Goal: Task Accomplishment & Management: Manage account settings

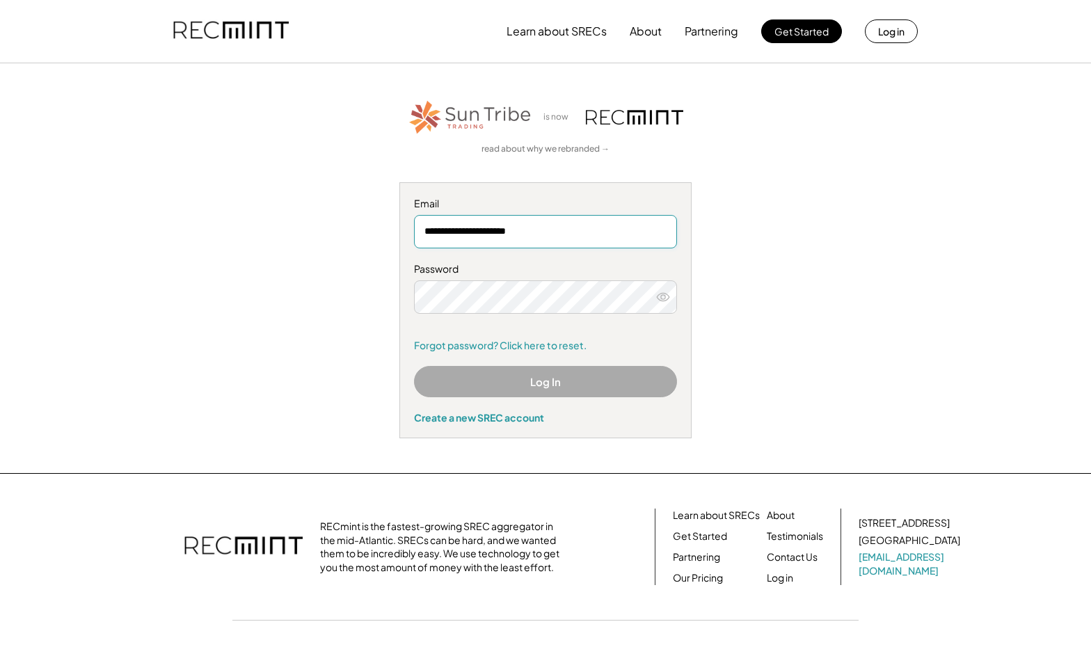
click at [626, 271] on div "Password" at bounding box center [545, 269] width 263 height 14
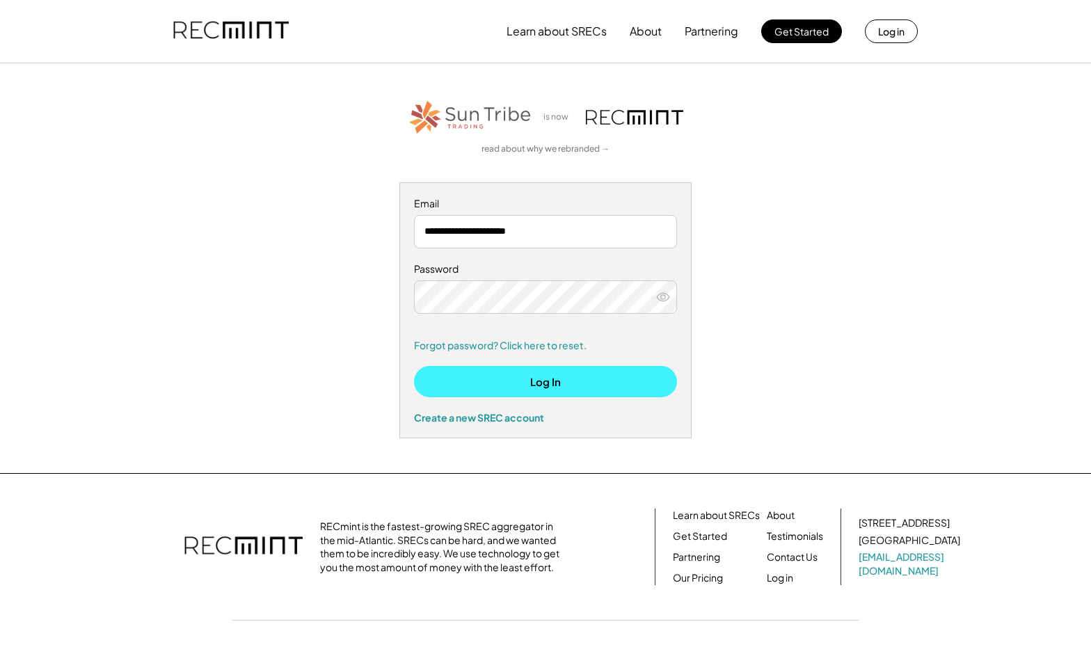
click at [503, 383] on button "Log In" at bounding box center [545, 381] width 263 height 31
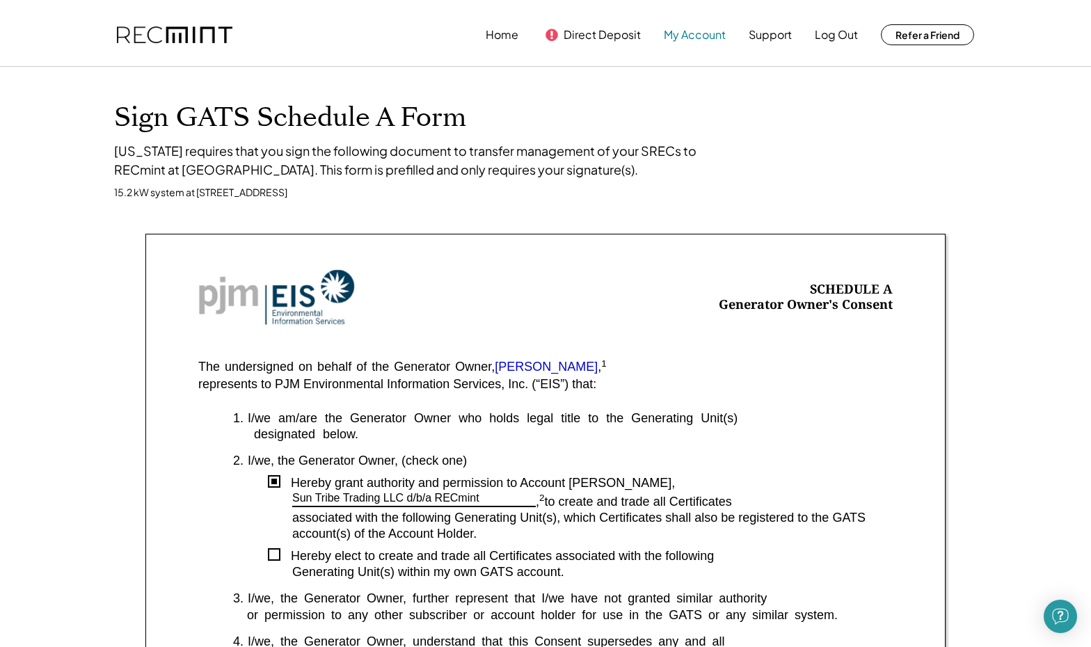
click at [681, 32] on button "My Account" at bounding box center [695, 35] width 62 height 28
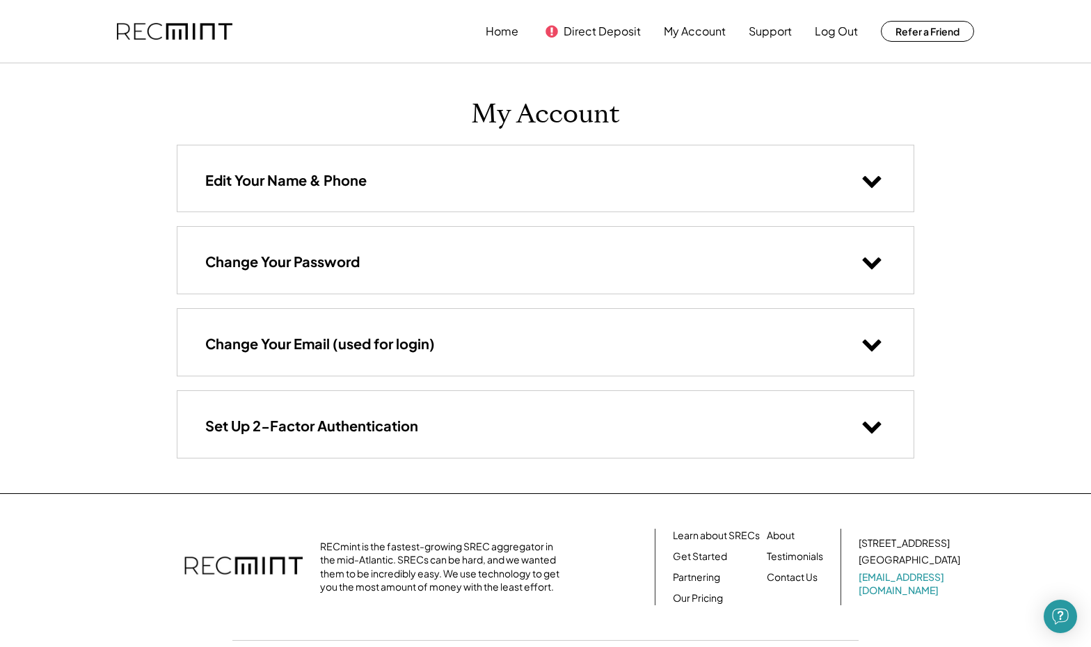
click at [476, 182] on div "Edit Your Name & Phone" at bounding box center [545, 178] width 736 height 66
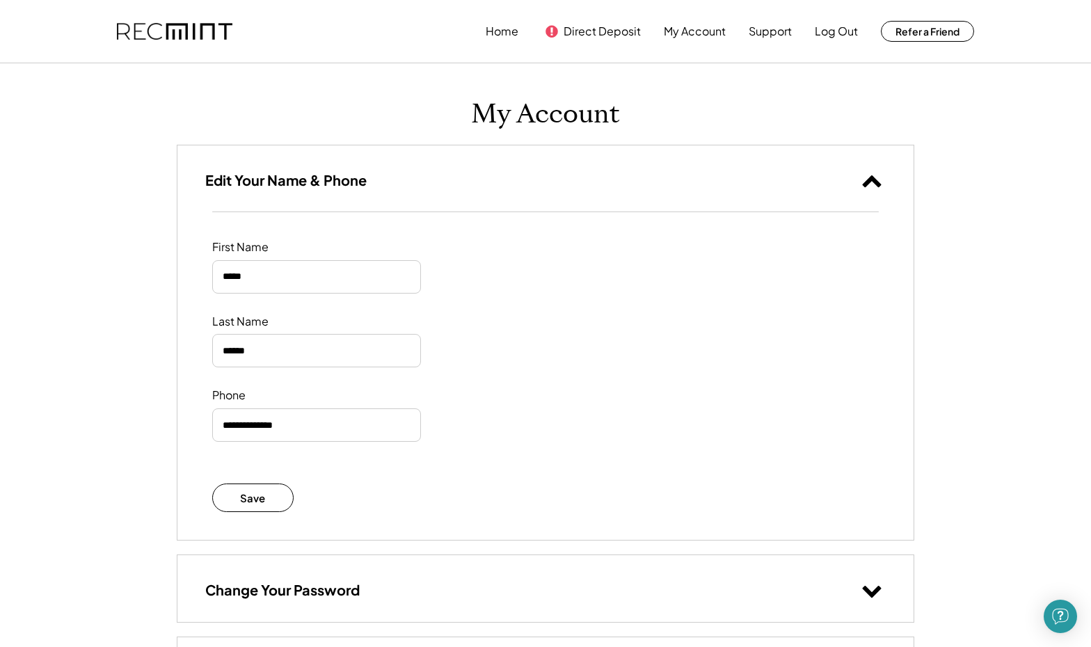
click at [476, 182] on div "Edit Your Name & Phone" at bounding box center [545, 178] width 736 height 66
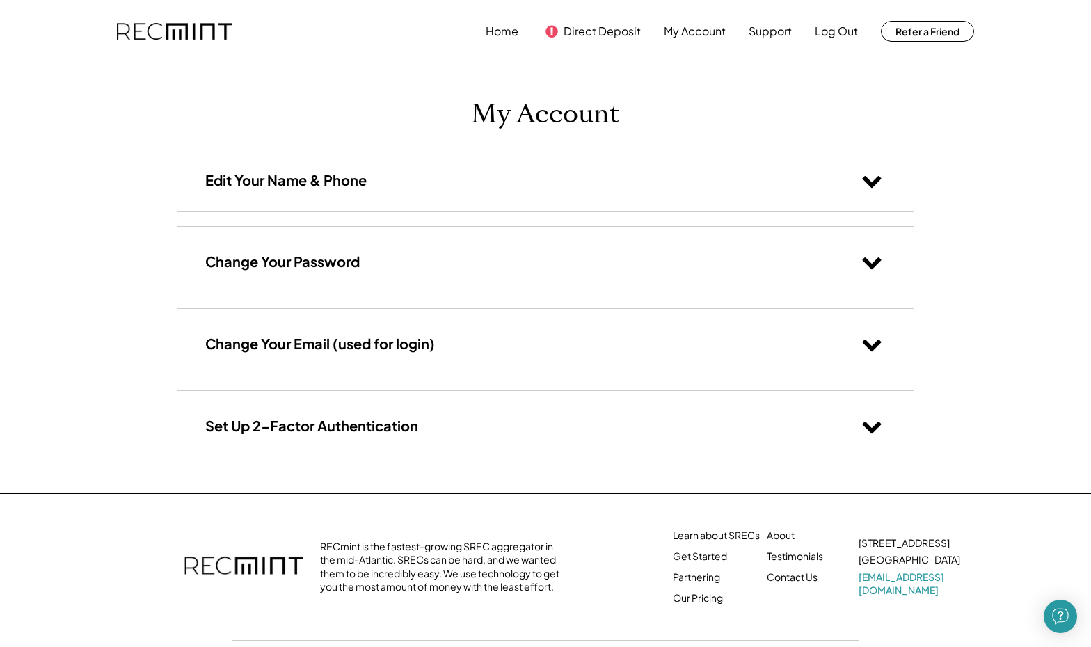
click at [434, 280] on div "Change Your Password" at bounding box center [545, 260] width 736 height 66
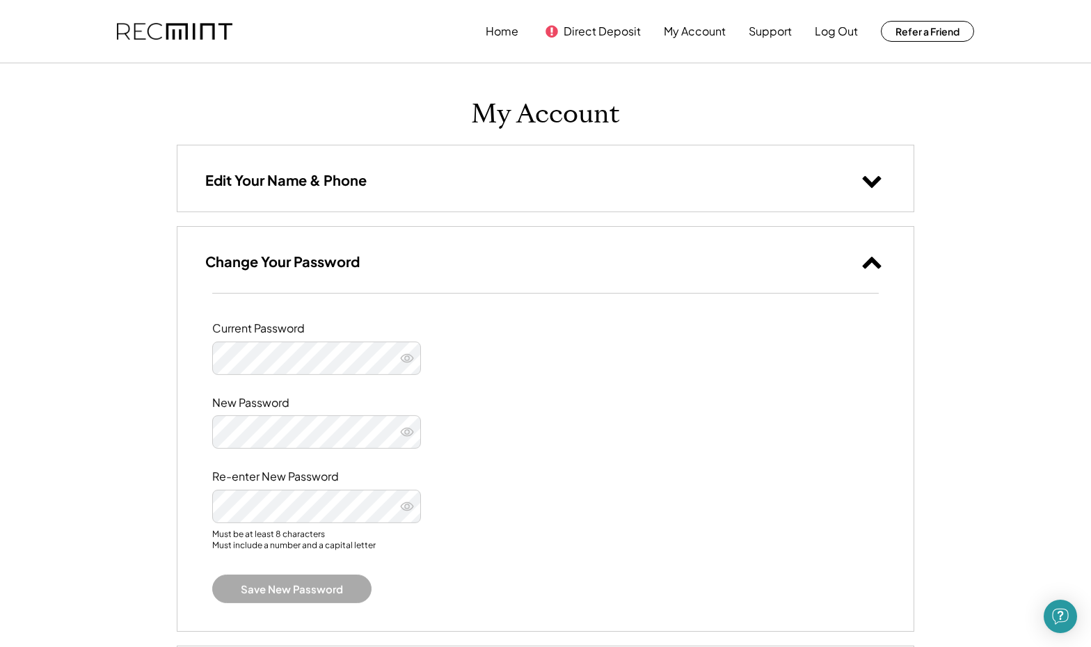
click at [434, 279] on div "Change Your Password" at bounding box center [545, 260] width 736 height 66
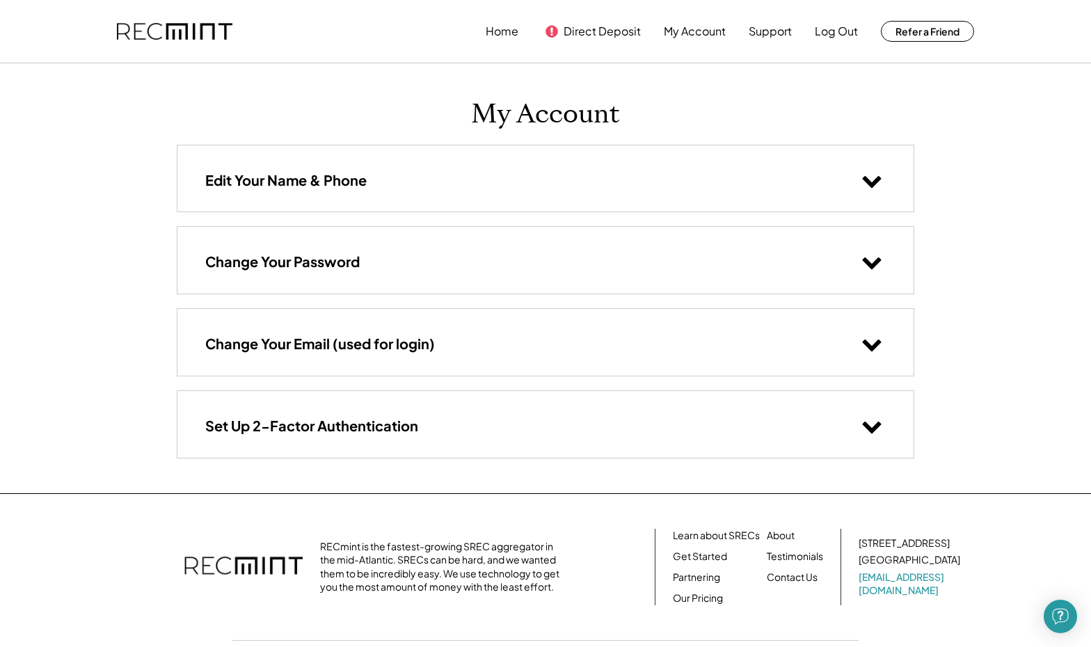
click at [420, 351] on h3 "Change Your Email (used for login)" at bounding box center [320, 344] width 230 height 18
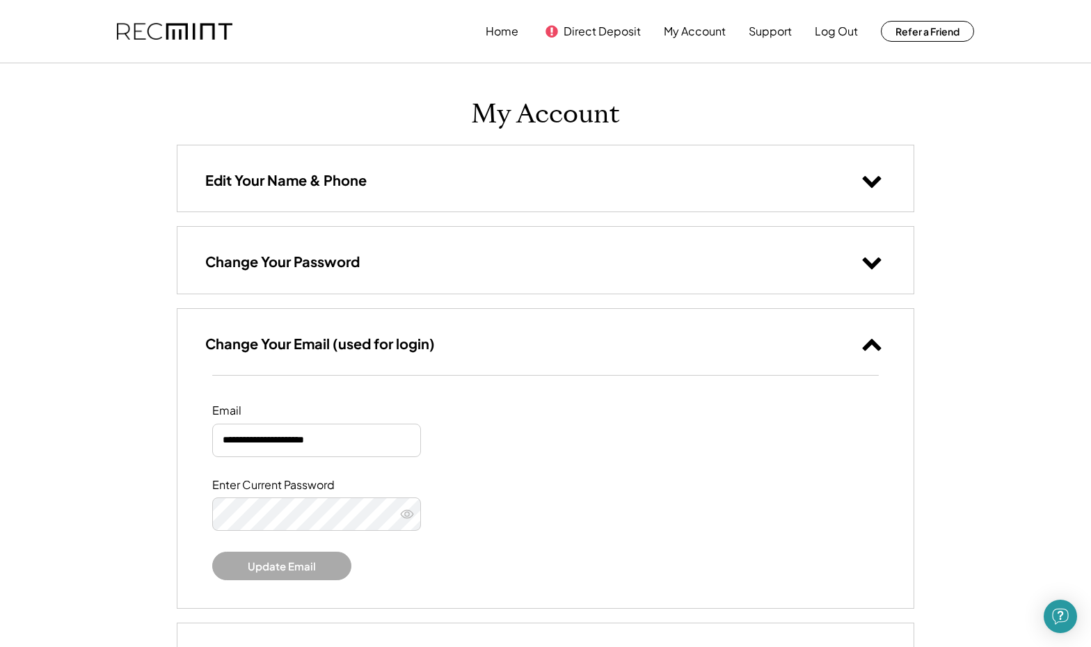
click at [420, 351] on h3 "Change Your Email (used for login)" at bounding box center [320, 344] width 230 height 18
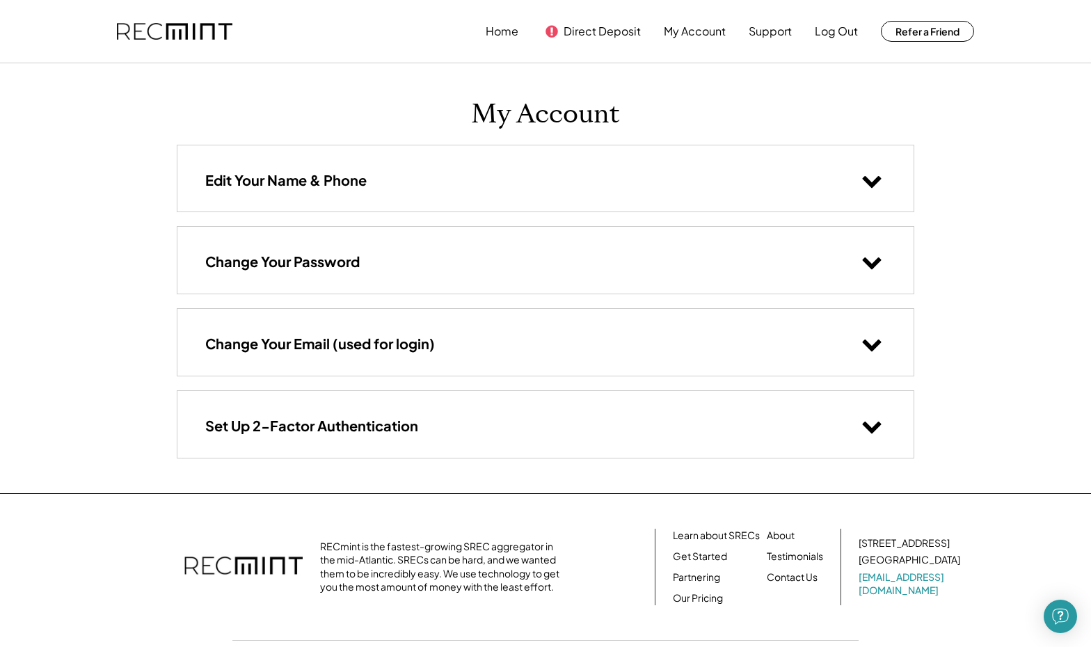
click at [406, 422] on h3 "Set Up 2-Factor Authentication" at bounding box center [311, 426] width 213 height 18
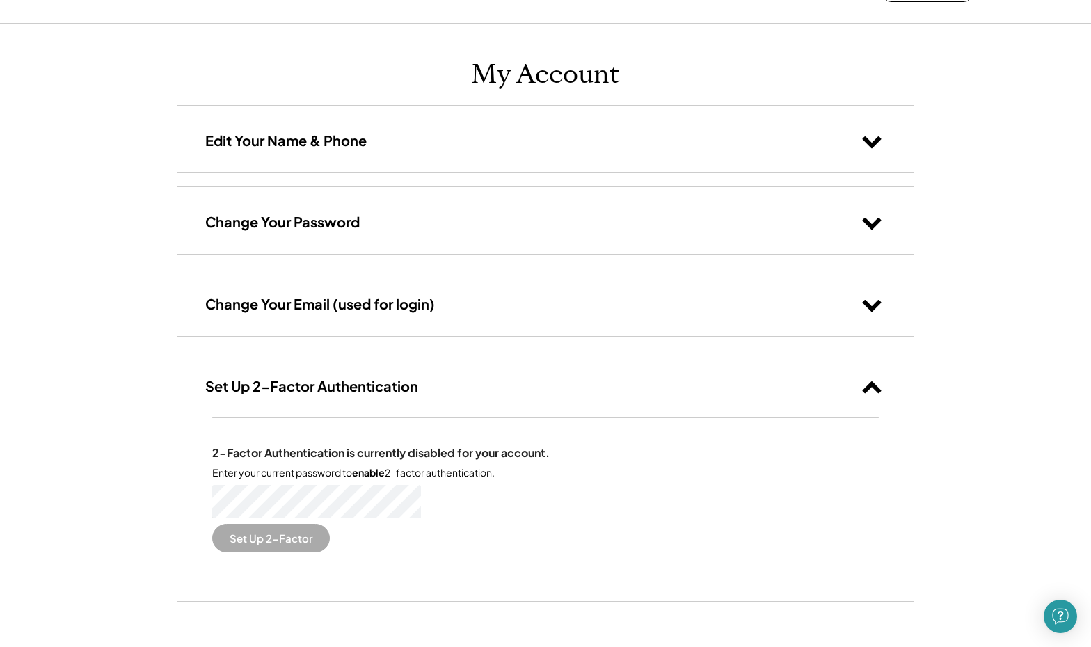
scroll to position [54, 0]
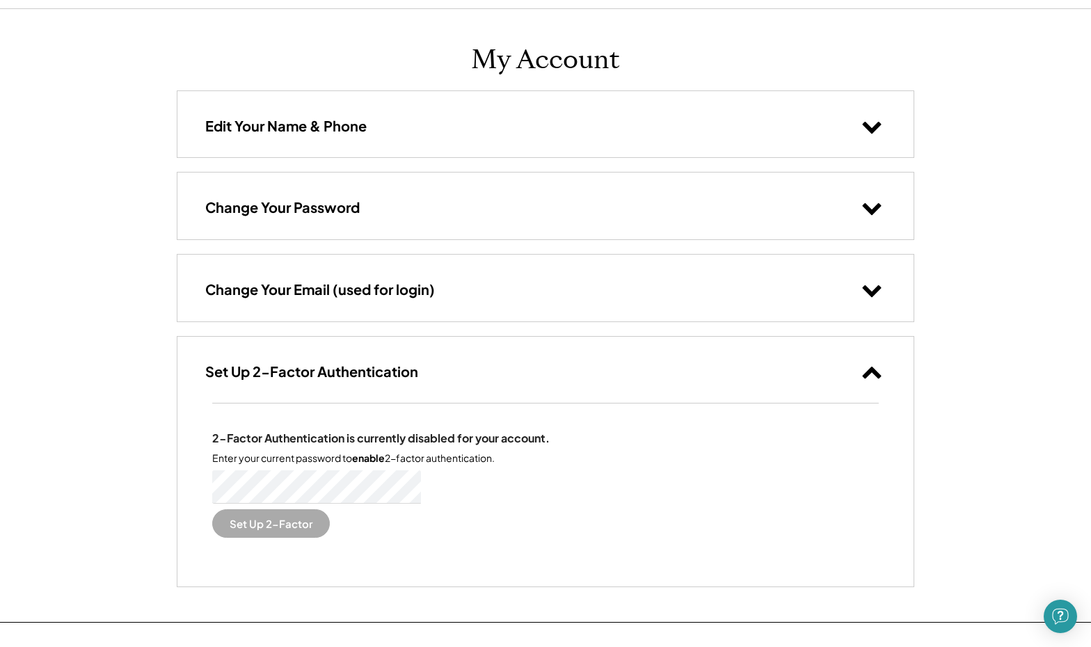
click at [403, 365] on h3 "Set Up 2-Factor Authentication" at bounding box center [311, 372] width 213 height 18
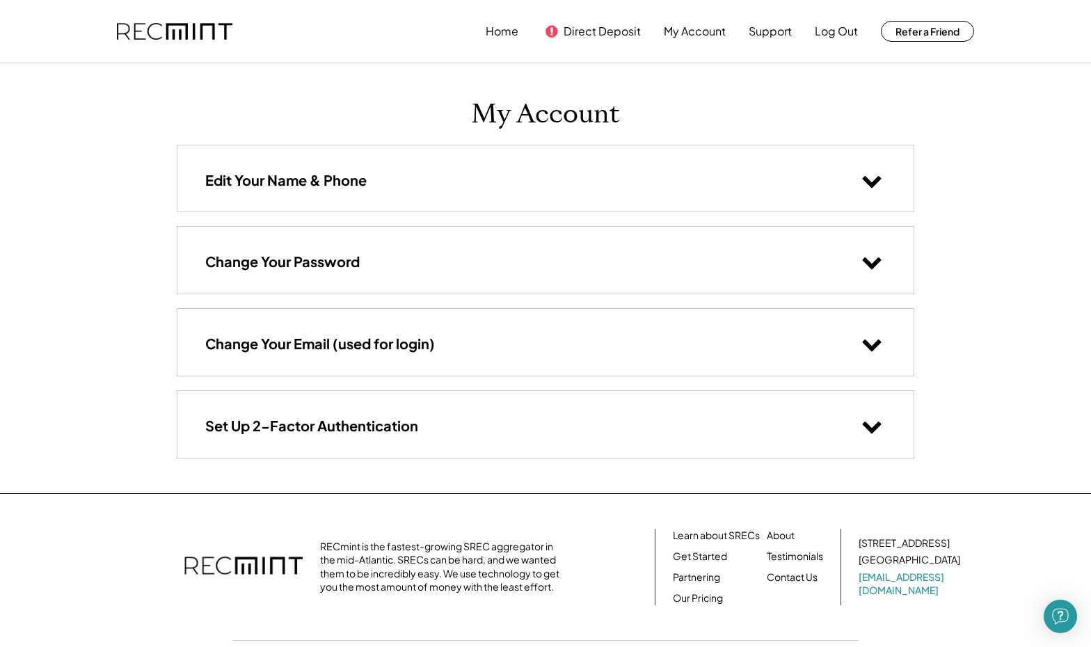
scroll to position [0, 0]
click at [509, 36] on button "Home" at bounding box center [502, 31] width 33 height 28
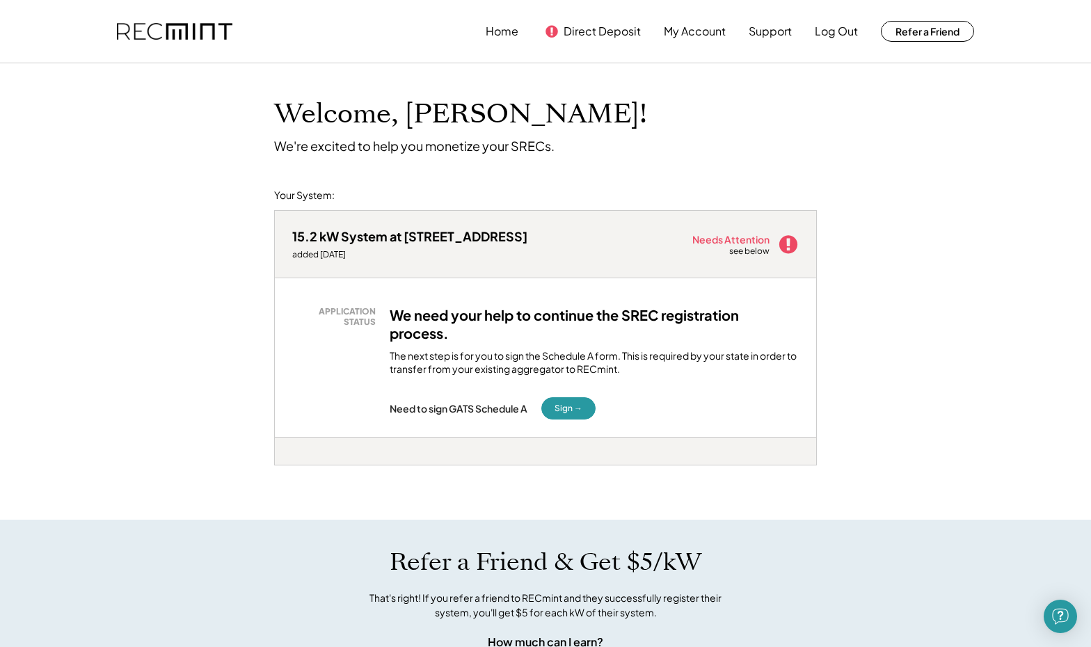
click at [732, 237] on div "Needs Attention" at bounding box center [731, 240] width 79 height 10
click at [406, 262] on div "15.2 kW System at 12610 Carolina Meadow Ln added 9/28/25 Needs Attention see be…" at bounding box center [545, 244] width 541 height 67
click at [676, 35] on button "My Account" at bounding box center [695, 31] width 62 height 28
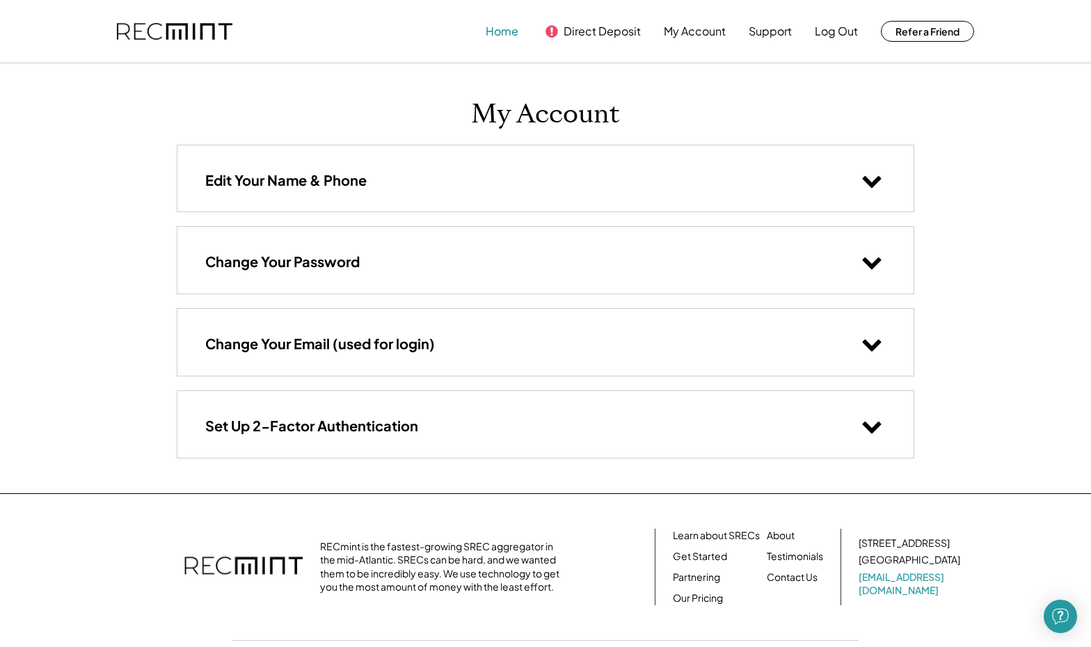
click at [500, 30] on button "Home" at bounding box center [502, 31] width 33 height 28
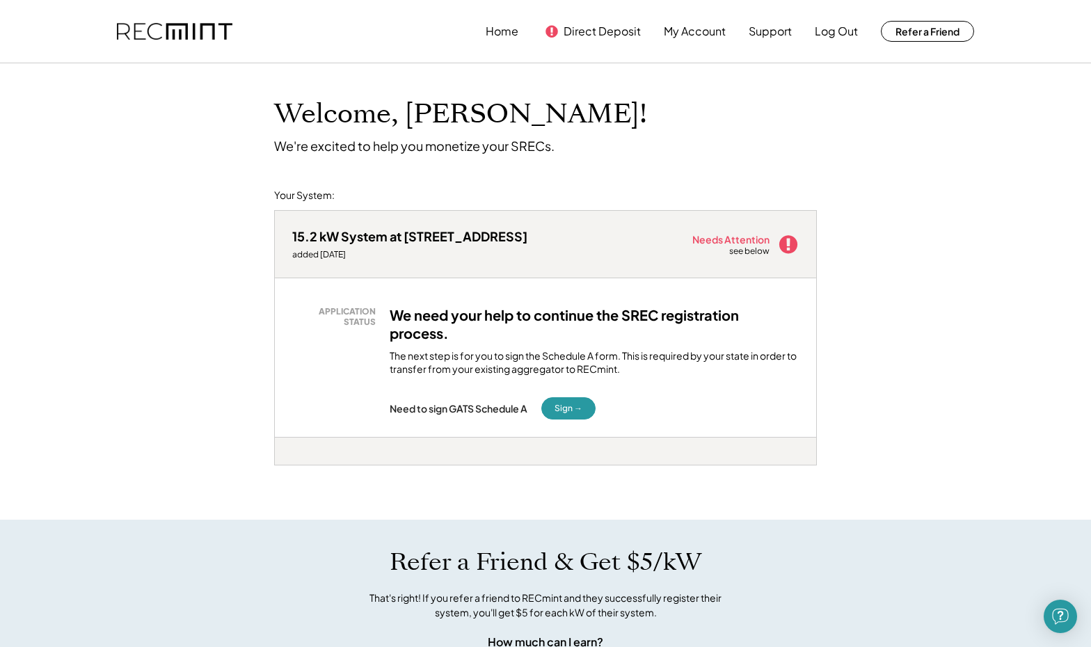
click at [791, 243] on use at bounding box center [788, 244] width 18 height 18
click at [754, 254] on div "see below" at bounding box center [750, 252] width 42 height 12
click at [554, 407] on button "Sign →" at bounding box center [568, 408] width 54 height 22
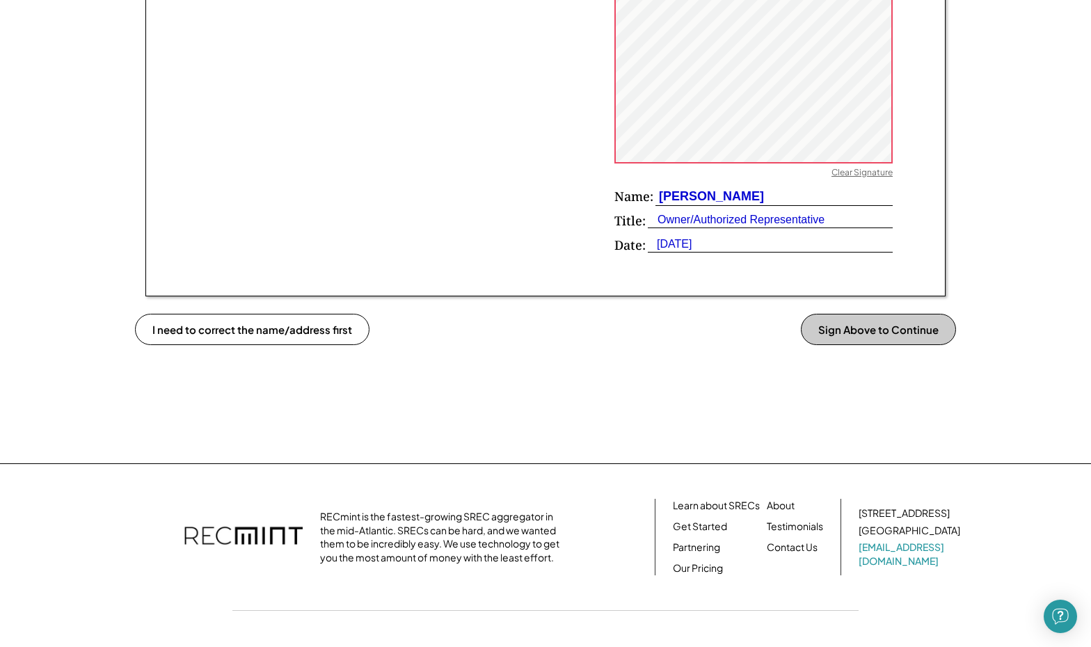
scroll to position [976, 0]
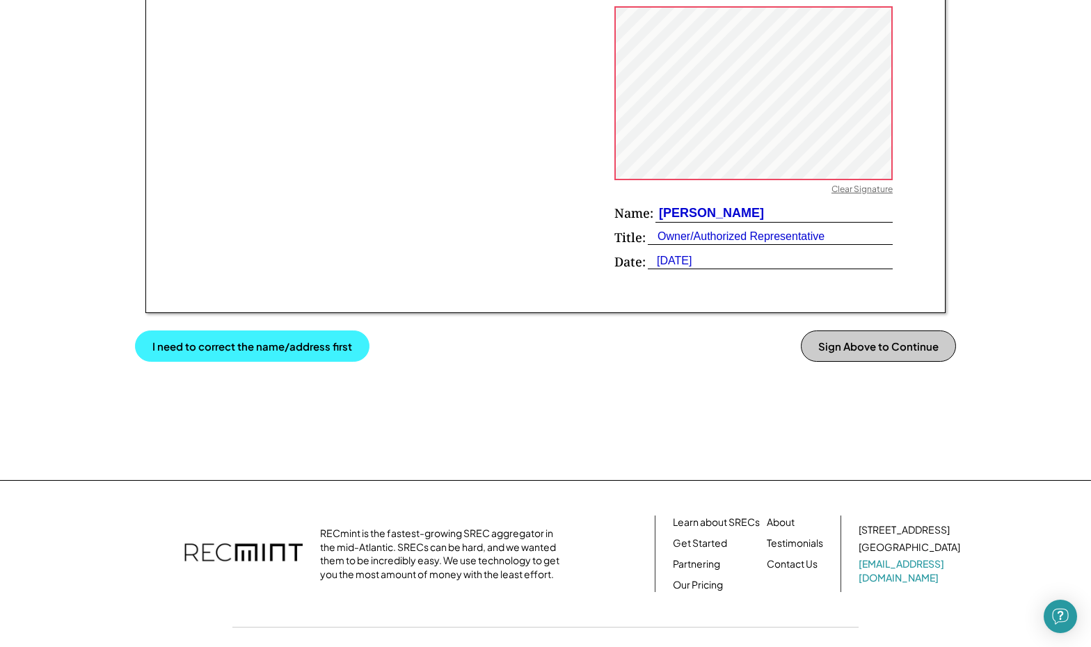
click at [316, 342] on button "I need to correct the name/address first" at bounding box center [252, 346] width 235 height 31
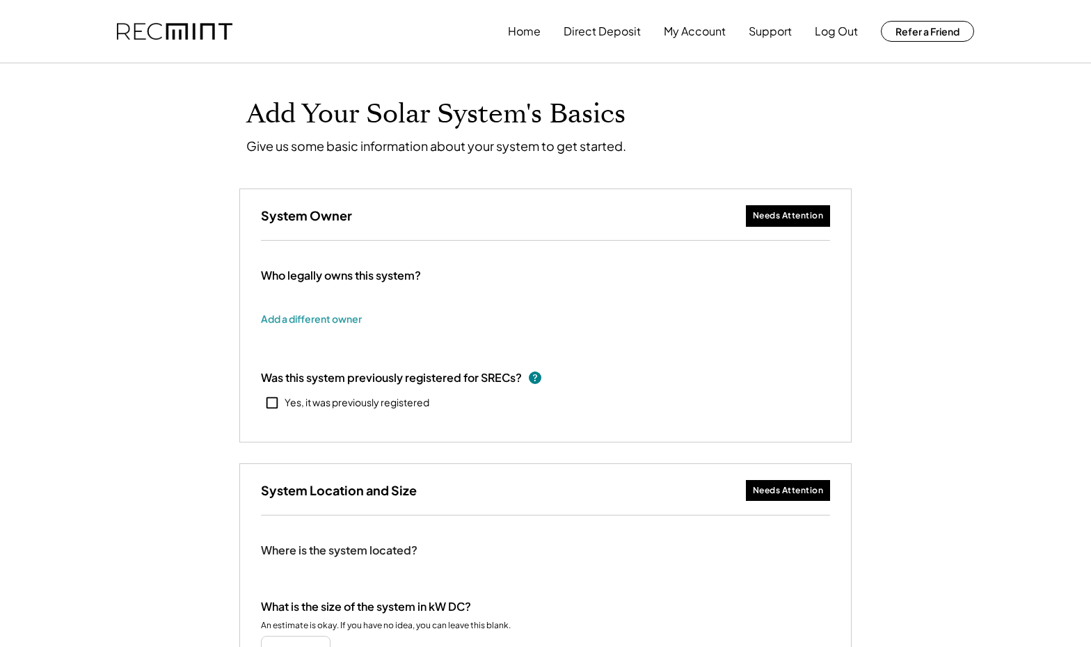
type input "******"
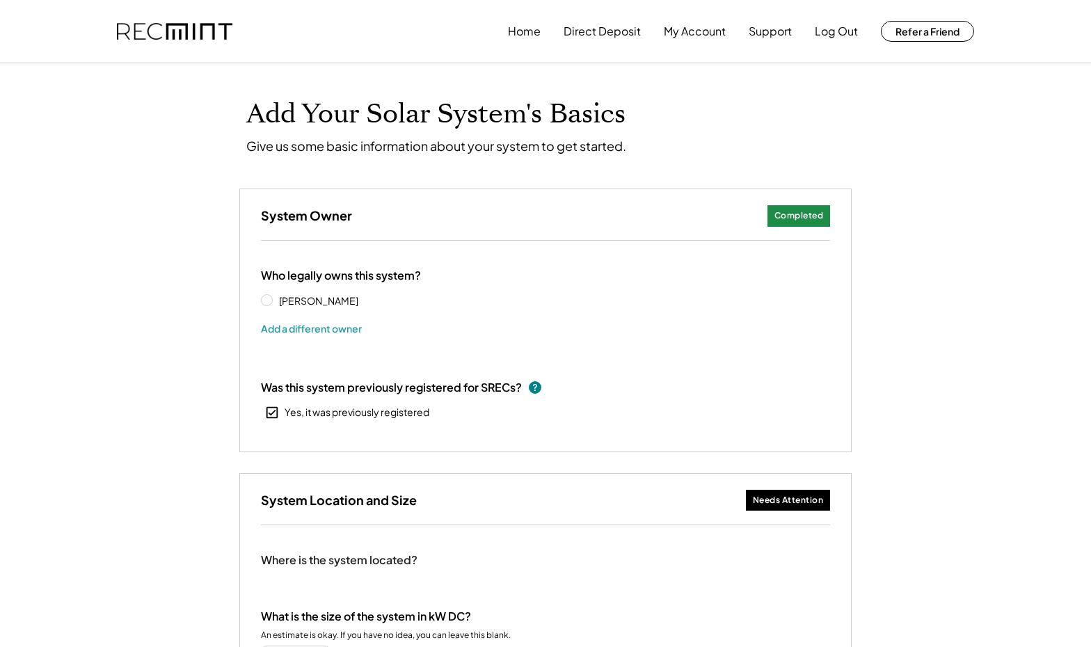
select select
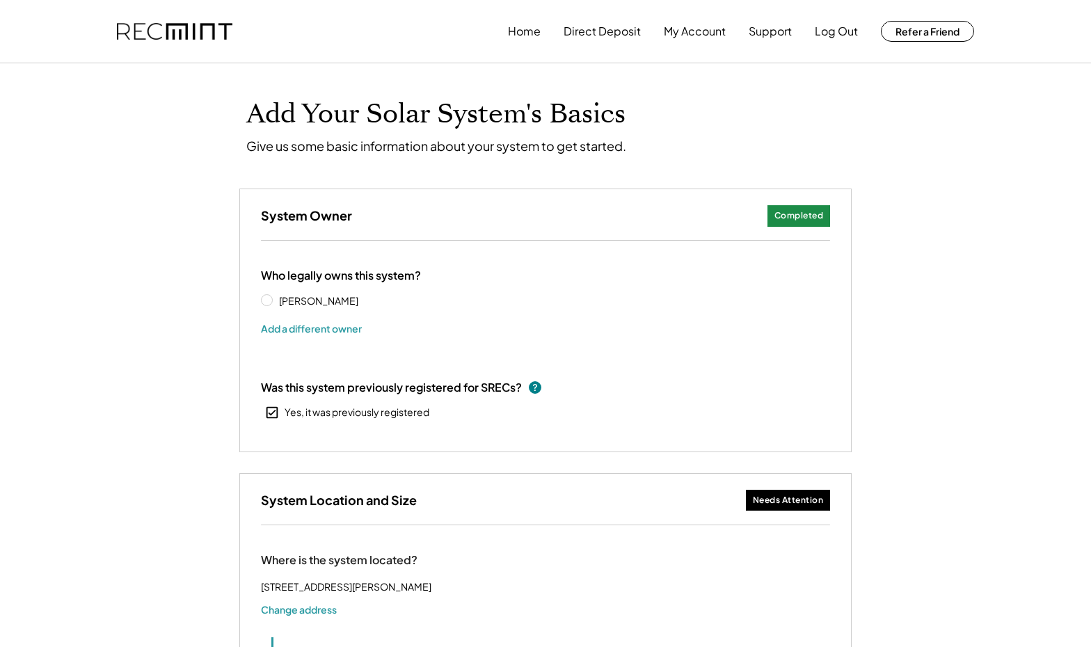
select select "**********"
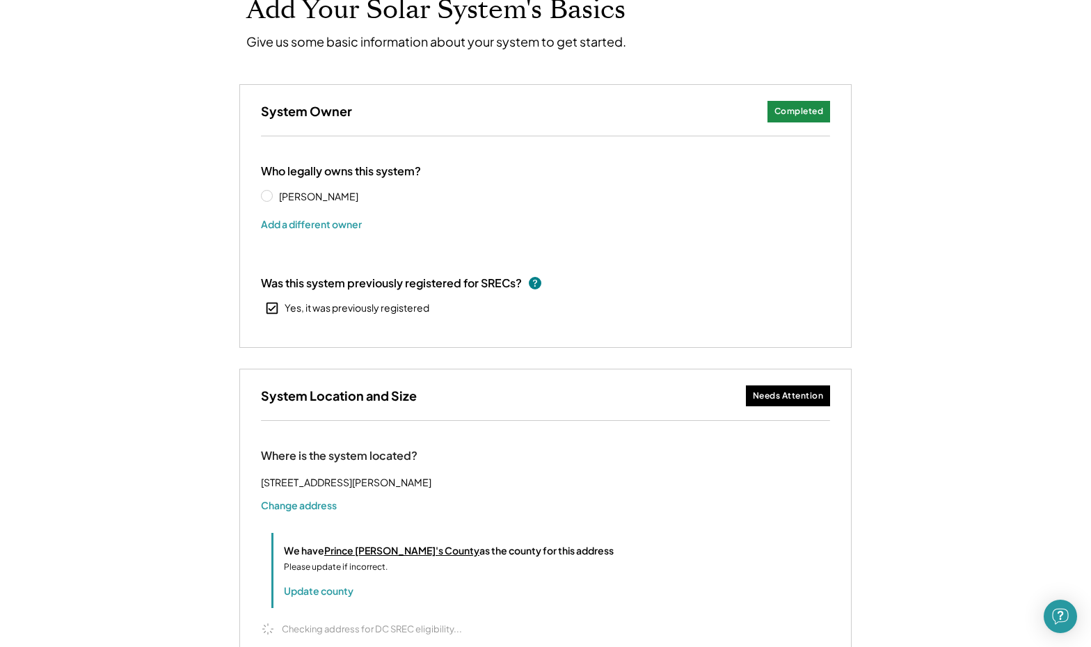
select select "**********"
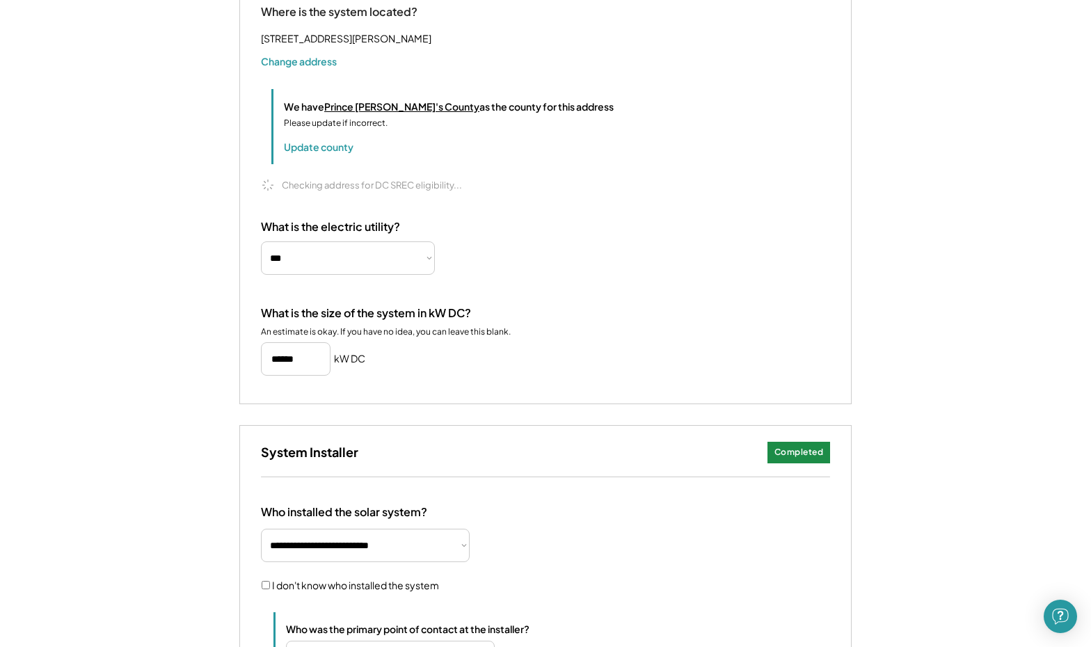
scroll to position [756, 0]
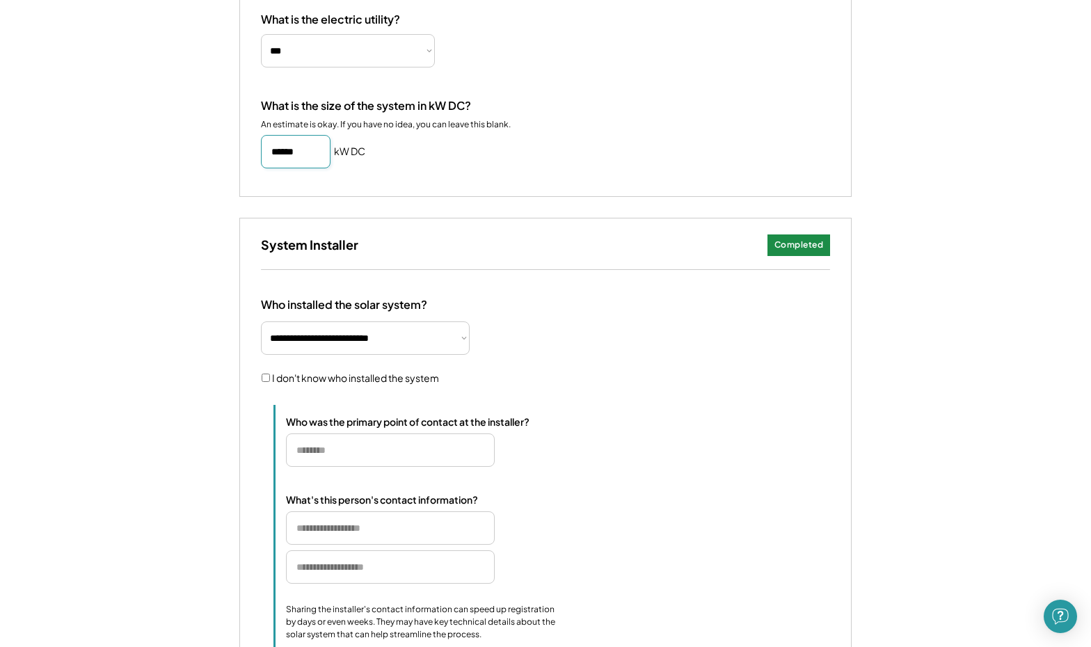
click at [315, 168] on input "input" at bounding box center [296, 151] width 70 height 33
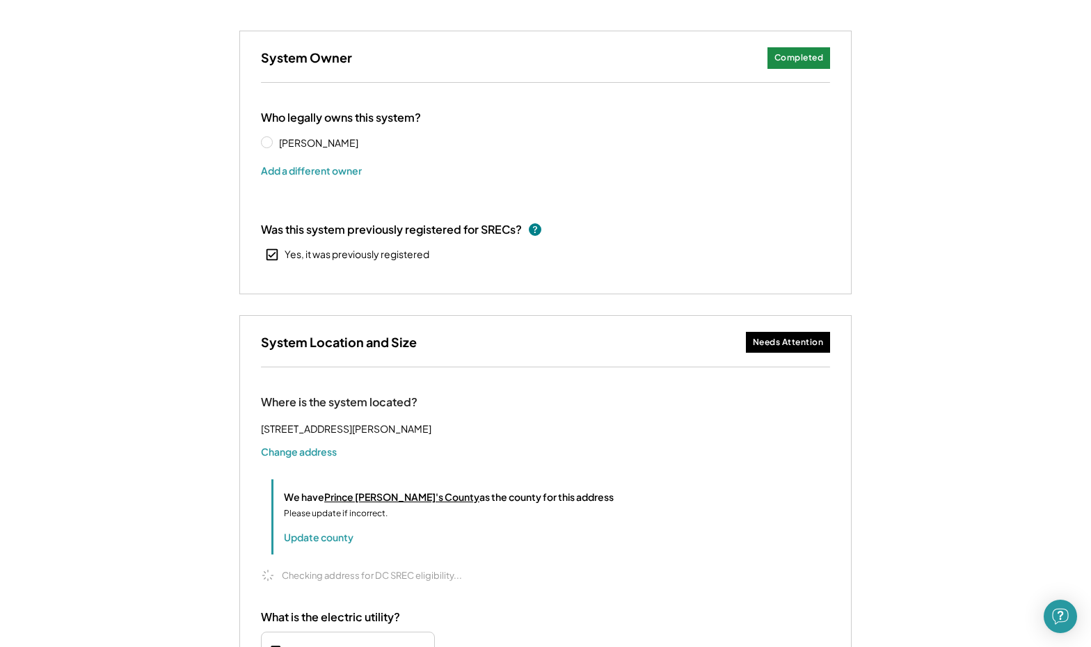
scroll to position [164, 0]
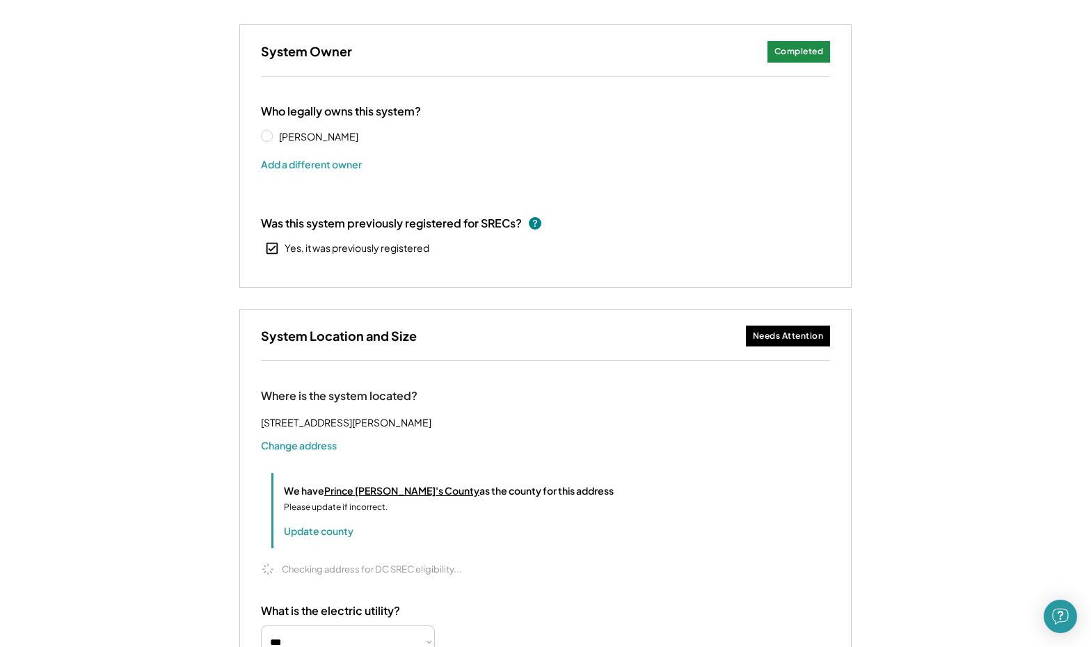
click at [785, 334] on div "Needs Attention" at bounding box center [788, 337] width 71 height 12
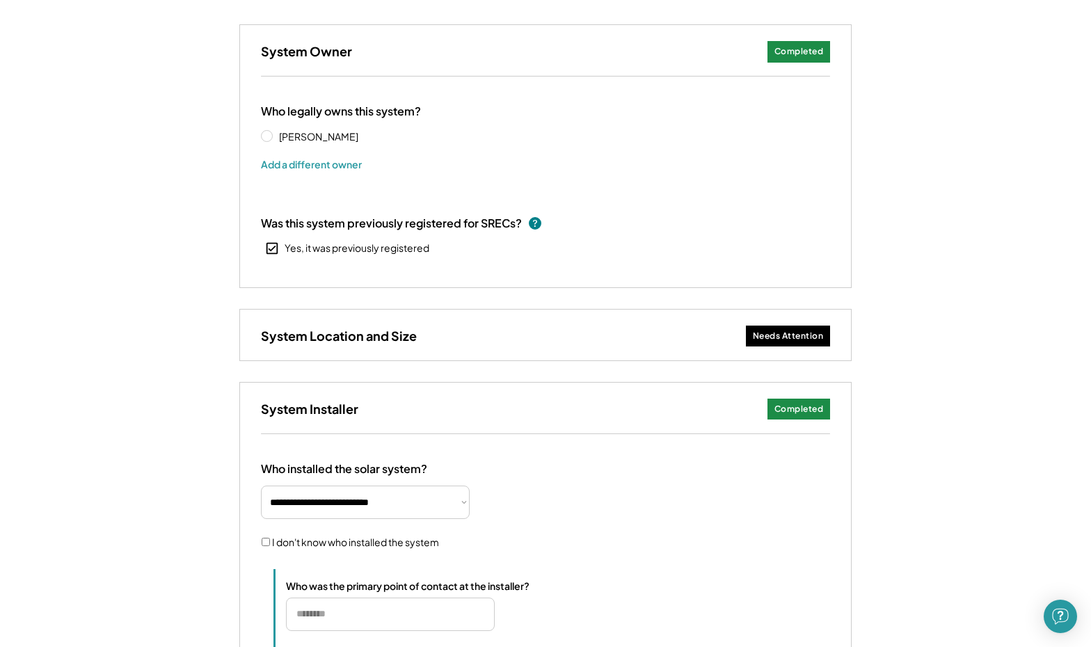
click at [786, 331] on div "Needs Attention" at bounding box center [788, 337] width 71 height 12
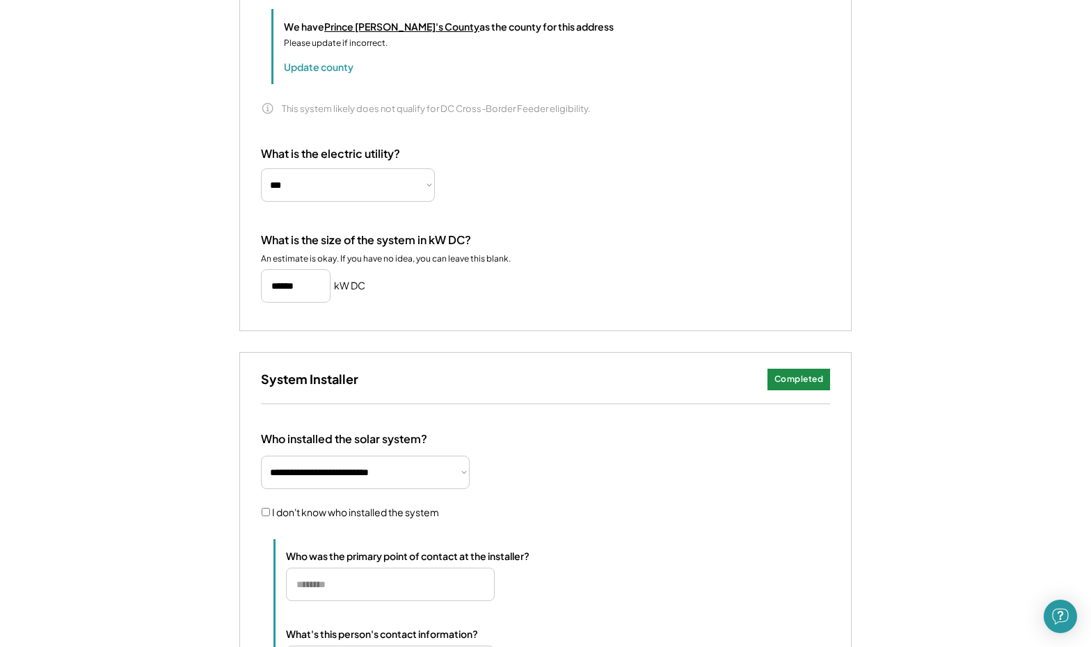
scroll to position [631, 0]
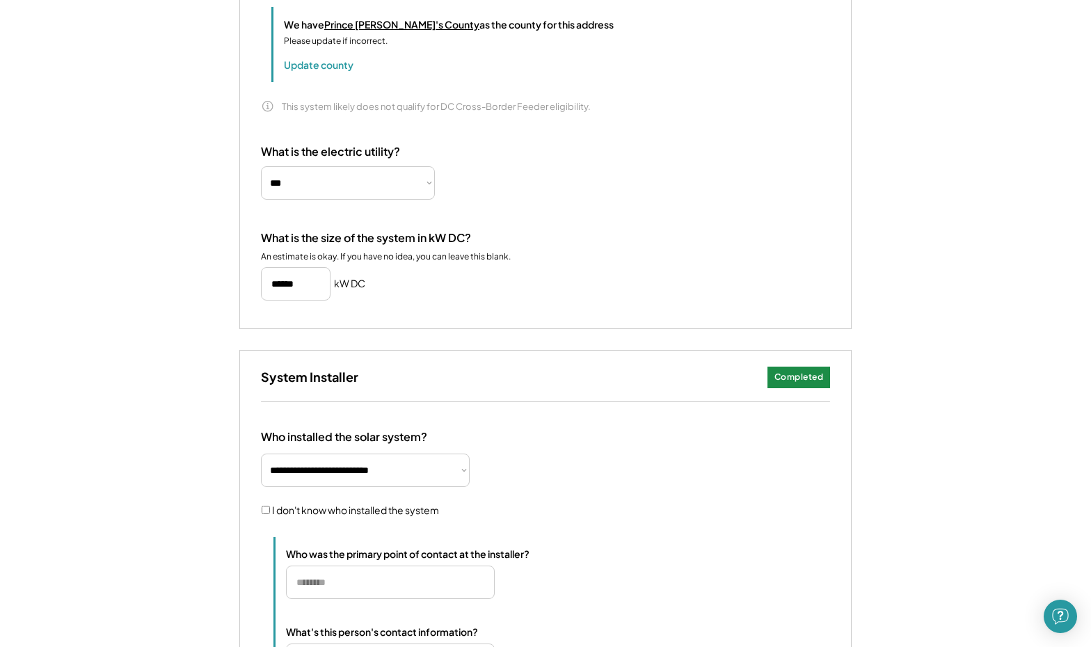
click at [338, 291] on h5 "kW DC" at bounding box center [349, 284] width 31 height 14
drag, startPoint x: 314, startPoint y: 290, endPoint x: 256, endPoint y: 293, distance: 57.8
click at [256, 293] on div "**********" at bounding box center [545, 112] width 611 height 434
drag, startPoint x: 314, startPoint y: 299, endPoint x: 223, endPoint y: 292, distance: 91.4
click at [223, 292] on div "**********" at bounding box center [545, 209] width 1091 height 1553
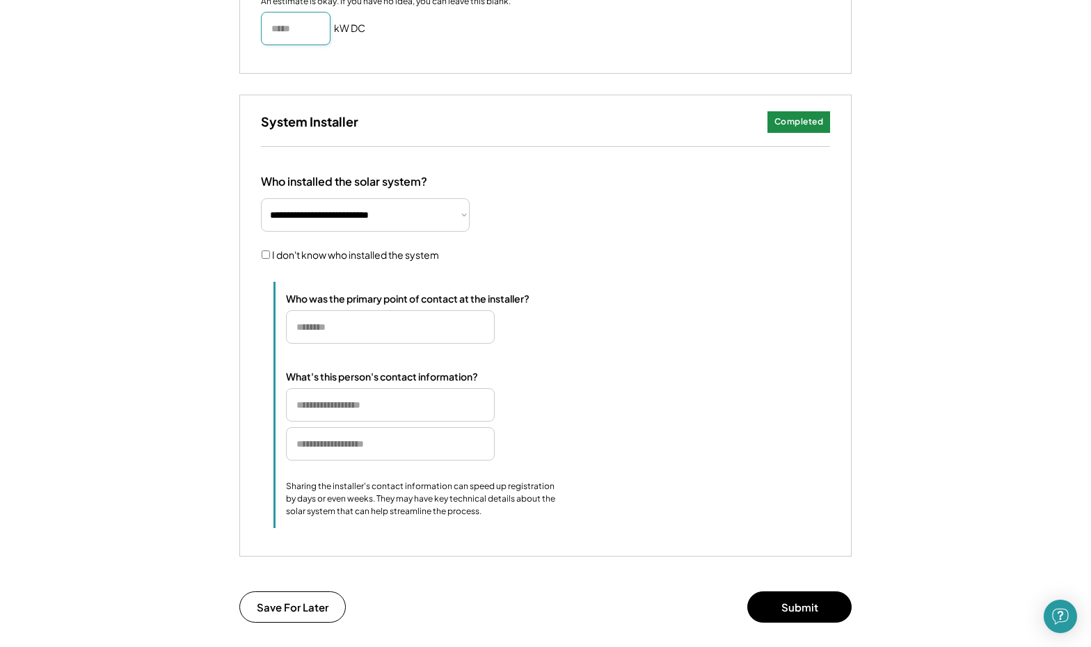
scroll to position [888, 0]
